Goal: Information Seeking & Learning: Learn about a topic

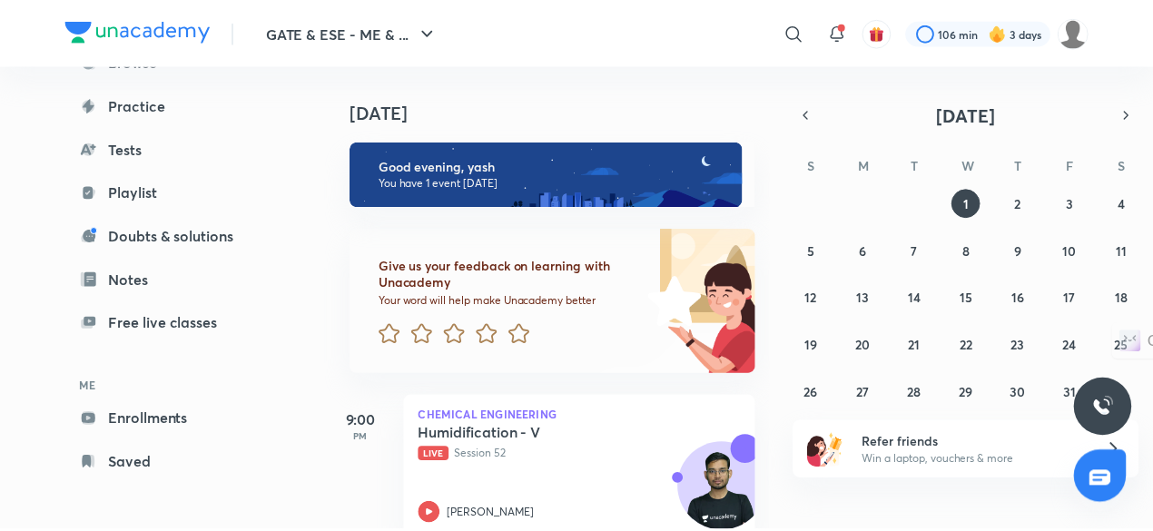
scroll to position [40, 0]
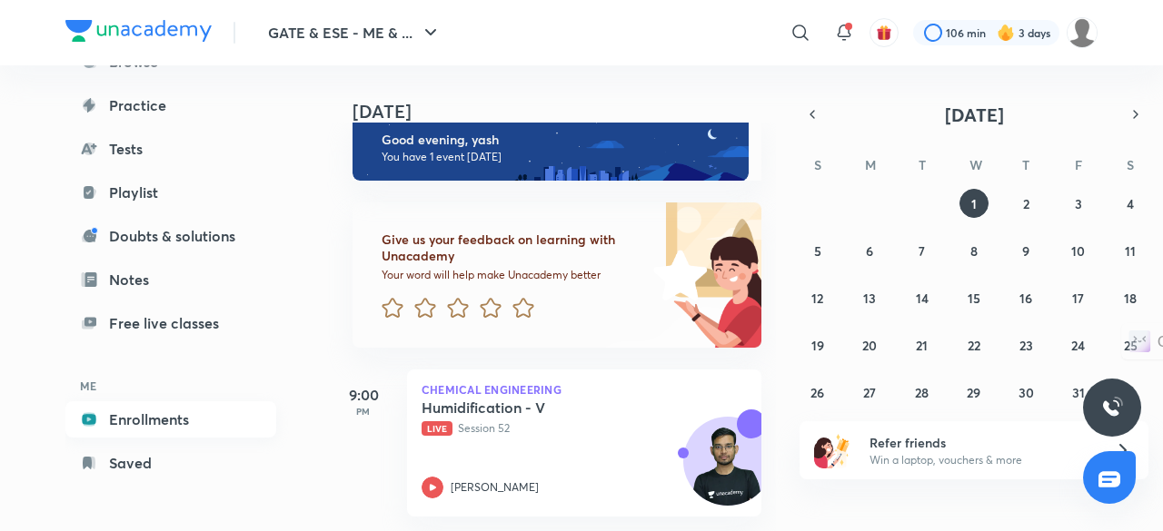
click at [213, 422] on link "Enrollments" at bounding box center [170, 419] width 211 height 36
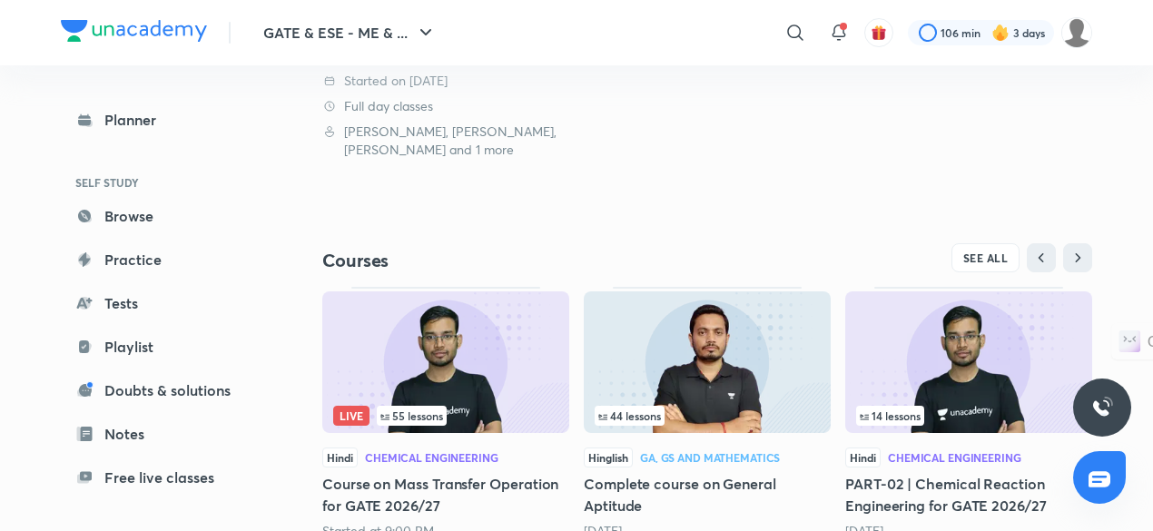
scroll to position [532, 0]
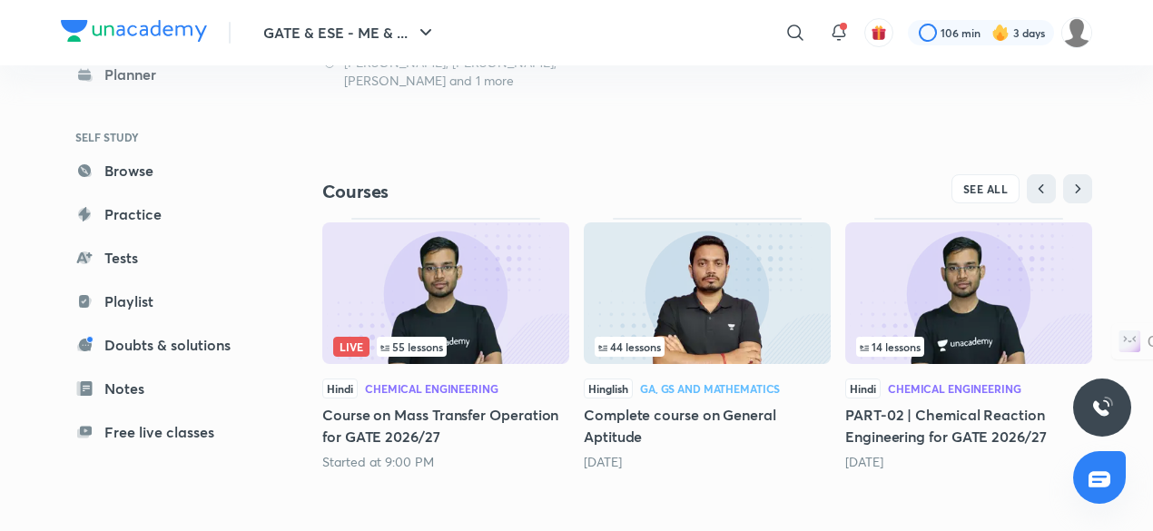
click at [731, 299] on img at bounding box center [707, 294] width 247 height 142
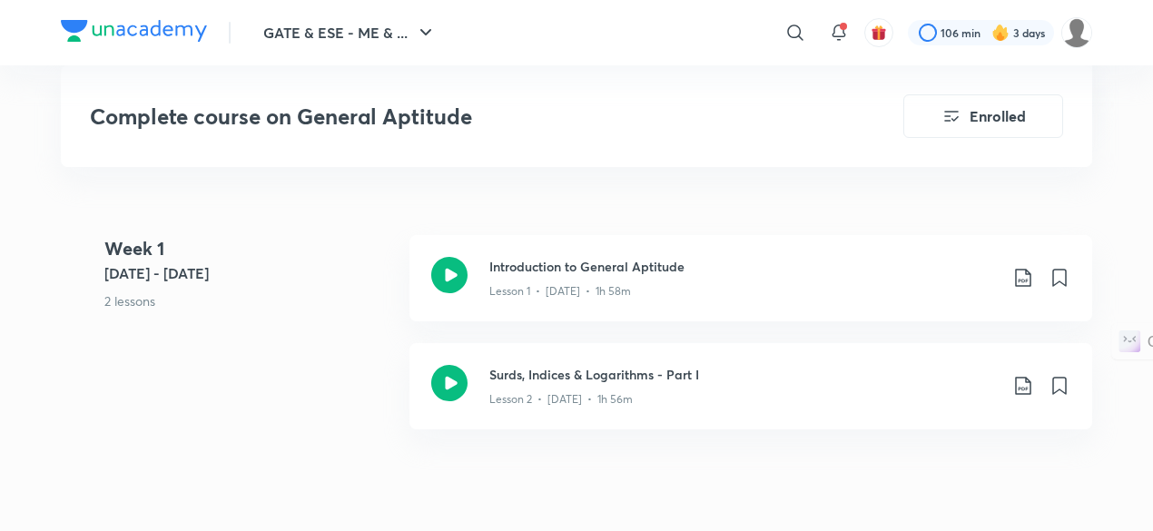
scroll to position [1028, 0]
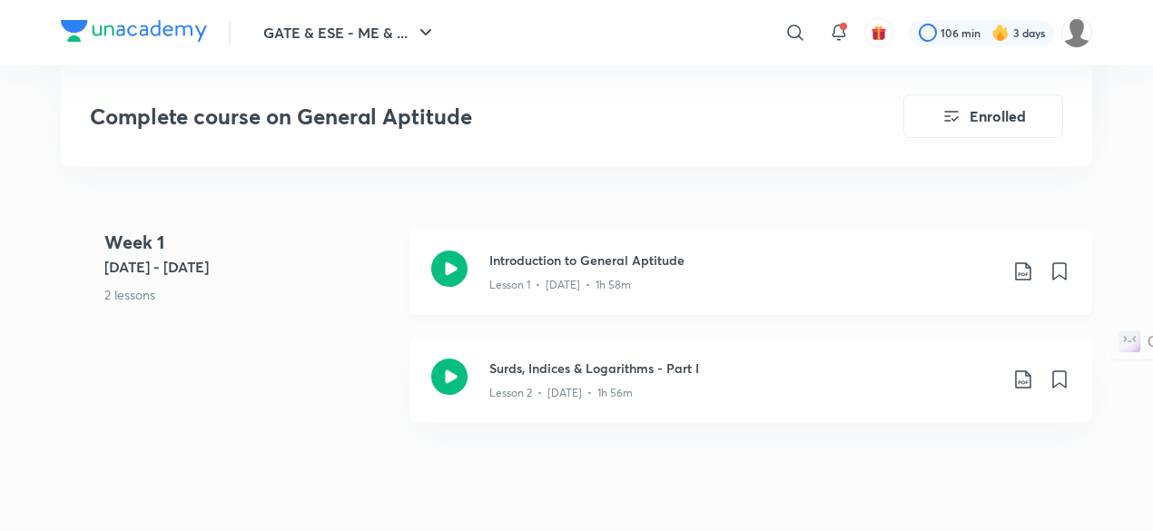
click at [658, 286] on div "Lesson 1 • [DATE] • 1h 58m" at bounding box center [744, 282] width 509 height 24
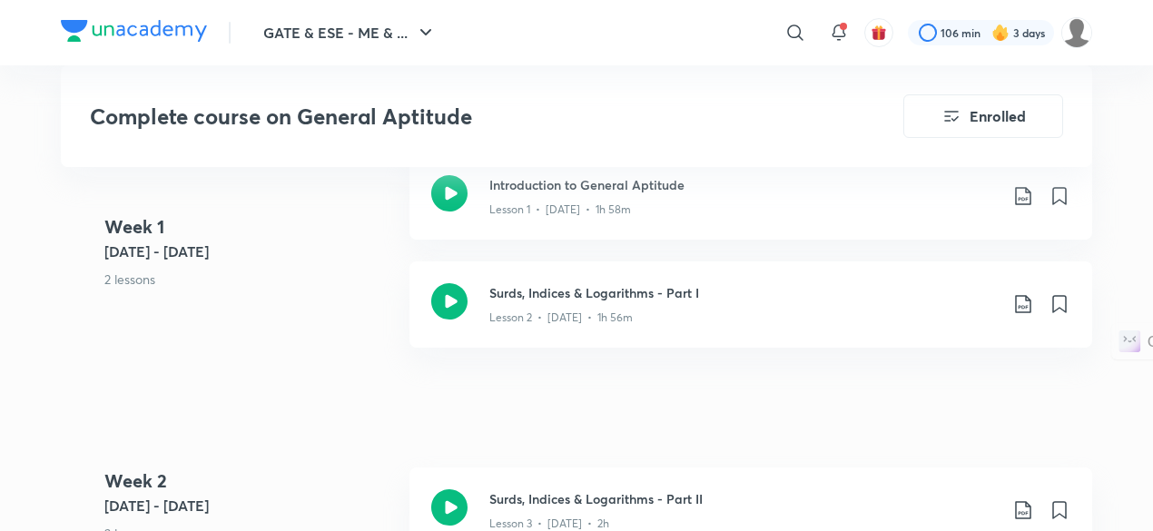
scroll to position [1115, 0]
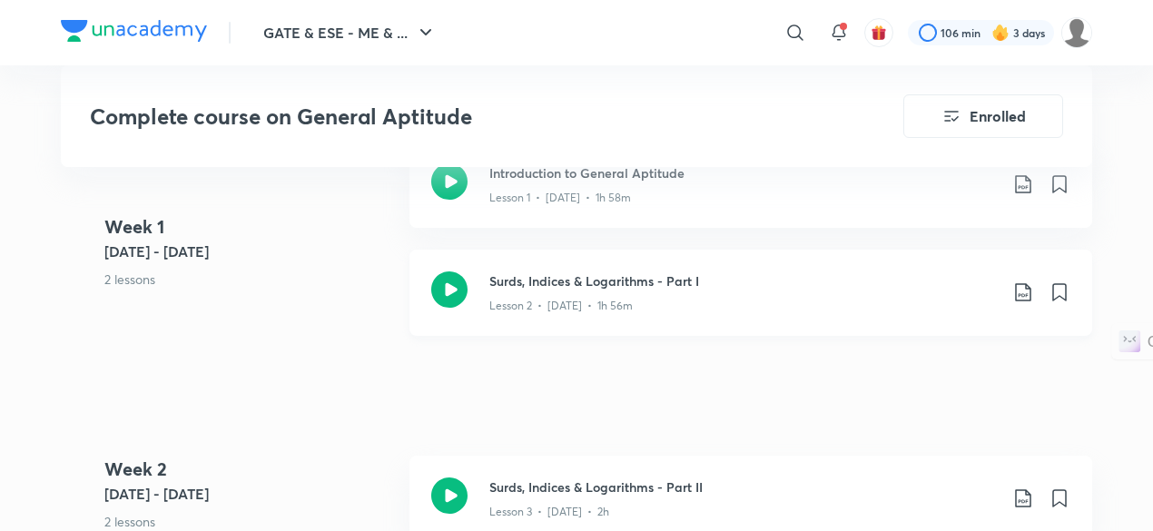
click at [648, 296] on div "Lesson 2 • [DATE] • 1h 56m" at bounding box center [744, 303] width 509 height 24
